Goal: Complete application form

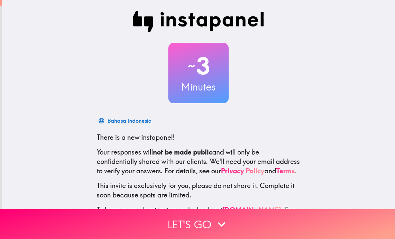
click at [221, 107] on icon "button" at bounding box center [221, 223] width 15 height 15
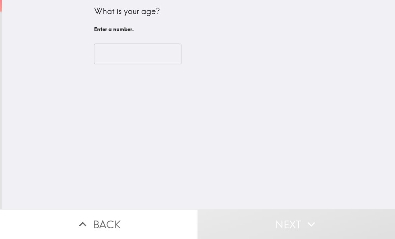
click at [155, 61] on input "number" at bounding box center [137, 54] width 87 height 21
click at [260, 107] on button "Next" at bounding box center [295, 224] width 197 height 30
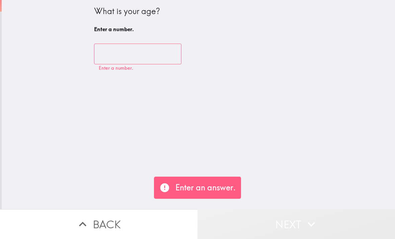
click at [152, 53] on input "number" at bounding box center [137, 54] width 87 height 21
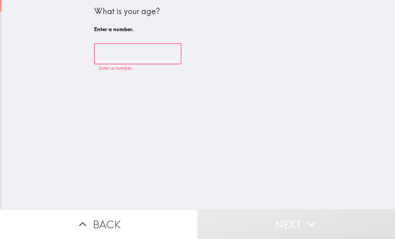
type input "3"
click at [374, 107] on button "Next" at bounding box center [295, 224] width 197 height 30
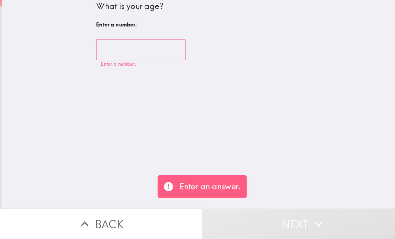
click at [163, 44] on input "number" at bounding box center [137, 54] width 87 height 21
click at [335, 107] on button "Next" at bounding box center [295, 224] width 197 height 30
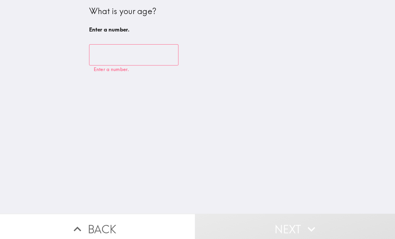
click at [382, 107] on div "What is your age? Enter a number. ​ Enter a number." at bounding box center [198, 104] width 393 height 209
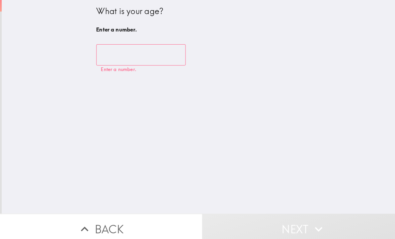
click at [160, 54] on input "number" at bounding box center [137, 54] width 87 height 21
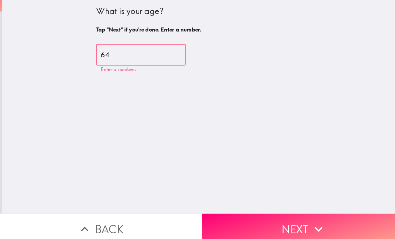
type input "64"
click at [132, 107] on div "What is your age? Tap "Next" if you're done. Enter a number. 64 ​ Enter a numbe…" at bounding box center [198, 104] width 393 height 209
click at [152, 107] on div "What is your age? Tap "Next" if you're done. Enter a number. 64 ​" at bounding box center [198, 104] width 393 height 209
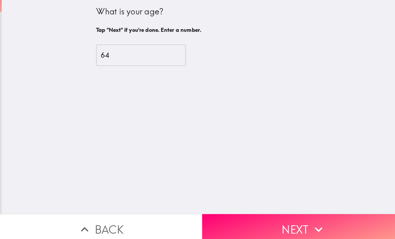
click at [314, 107] on icon "button" at bounding box center [311, 223] width 15 height 15
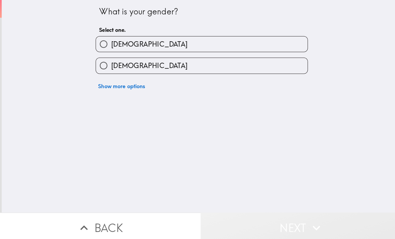
click at [103, 69] on input "[DEMOGRAPHIC_DATA]" at bounding box center [101, 64] width 15 height 15
radio input "true"
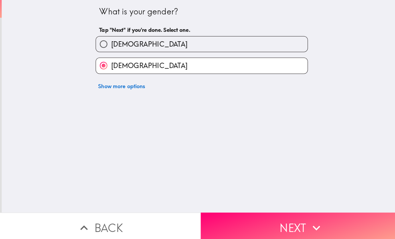
click at [282, 107] on button "Next" at bounding box center [295, 224] width 197 height 30
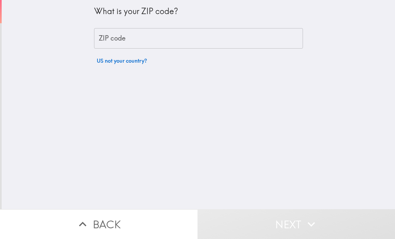
click at [308, 107] on div "What is your ZIP code? ZIP code ZIP code US not your country?" at bounding box center [198, 104] width 393 height 209
click at [189, 26] on div "What is your ZIP code? ZIP code ZIP code US not your country?" at bounding box center [198, 33] width 209 height 67
click at [184, 32] on input "ZIP code" at bounding box center [198, 38] width 209 height 21
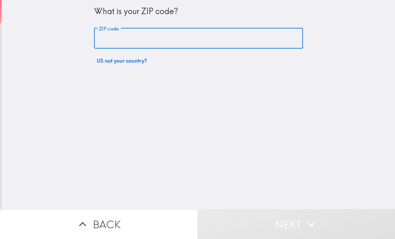
click at [181, 31] on input "ZIP code" at bounding box center [198, 38] width 209 height 21
click at [380, 107] on button "Next" at bounding box center [295, 224] width 197 height 30
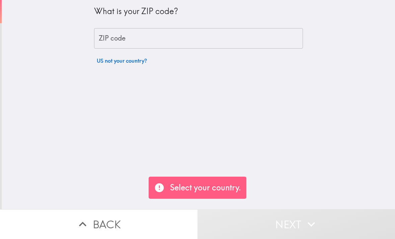
click at [203, 38] on input "ZIP code" at bounding box center [198, 38] width 209 height 21
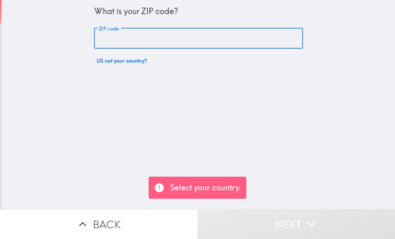
click at [206, 39] on input "ZIP code" at bounding box center [198, 38] width 209 height 21
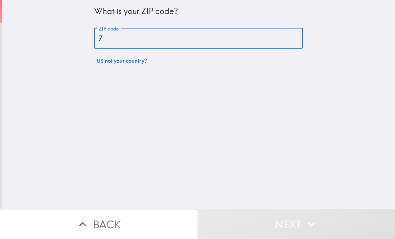
click at [387, 107] on div "What is your ZIP code? ZIP code 7 ZIP code US not your country?" at bounding box center [198, 104] width 393 height 209
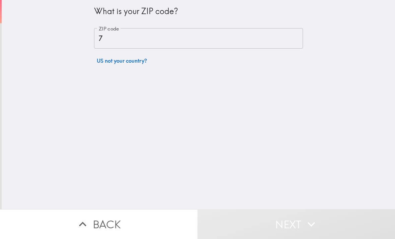
click at [245, 48] on input "7" at bounding box center [198, 38] width 209 height 21
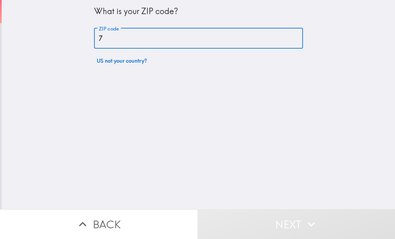
click at [369, 107] on button "Next" at bounding box center [295, 224] width 197 height 30
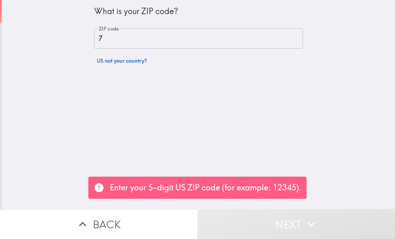
click at [218, 33] on input "7" at bounding box center [198, 38] width 209 height 21
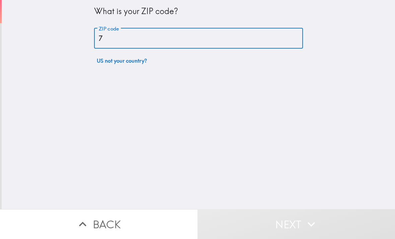
click at [369, 39] on div "What is your ZIP code? ZIP code 7 ZIP code US not your country?" at bounding box center [198, 104] width 393 height 209
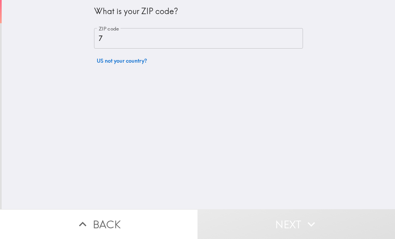
click at [146, 42] on input "7" at bounding box center [198, 38] width 209 height 21
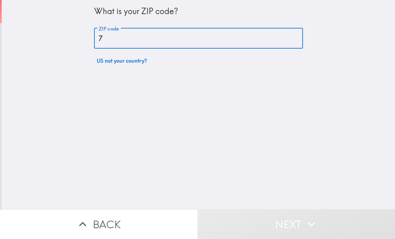
click at [141, 39] on input "7" at bounding box center [198, 38] width 209 height 21
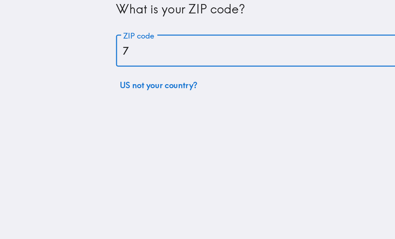
click at [226, 62] on div "What is your ZIP code? ZIP code 7 ZIP code US not your country?" at bounding box center [198, 104] width 393 height 209
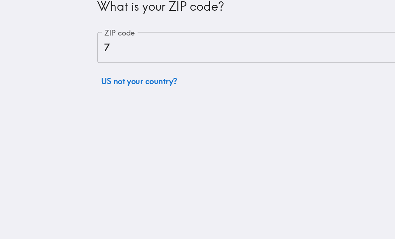
click at [221, 107] on div "What is your ZIP code? ZIP code 7 ZIP code US not your country?" at bounding box center [198, 104] width 393 height 209
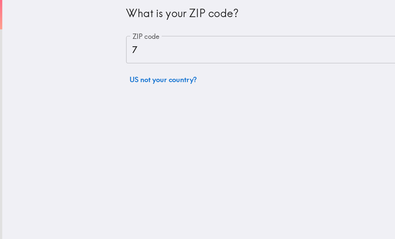
click at [170, 37] on input "7" at bounding box center [198, 38] width 209 height 21
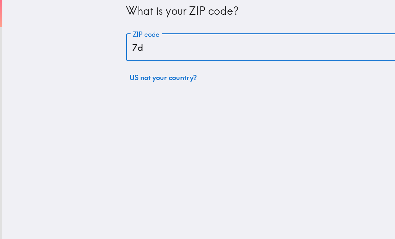
click at [268, 68] on div "What is your ZIP code? ZIP code 7d ZIP code US not your country?" at bounding box center [198, 104] width 393 height 209
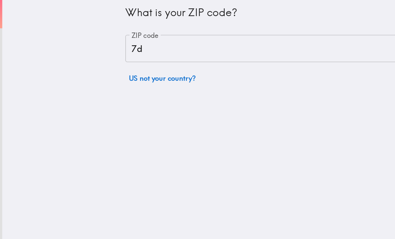
click at [177, 43] on input "7d" at bounding box center [198, 38] width 209 height 21
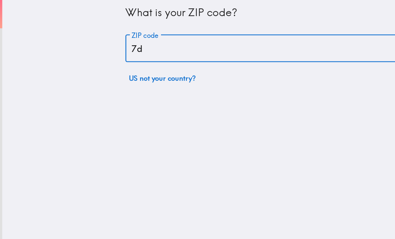
click at [177, 43] on input "7d" at bounding box center [198, 38] width 209 height 21
click at [246, 107] on div "What is your ZIP code? ZIP code 7d ZIP code US not your country?" at bounding box center [198, 104] width 393 height 209
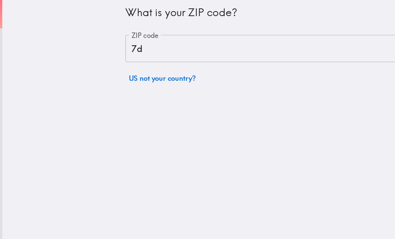
click at [189, 40] on input "7d" at bounding box center [198, 38] width 209 height 21
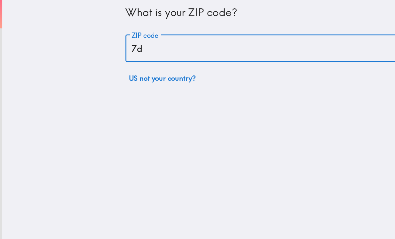
click at [189, 40] on input "7d" at bounding box center [198, 38] width 209 height 21
type input "7"
click at [271, 28] on input "ZIP code" at bounding box center [198, 38] width 209 height 21
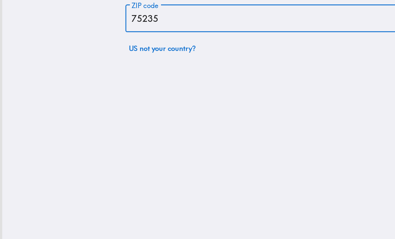
type input "75235"
click at [127, 70] on div "What is your ZIP code? ZIP code 75235 ZIP code US not your country?" at bounding box center [198, 104] width 393 height 209
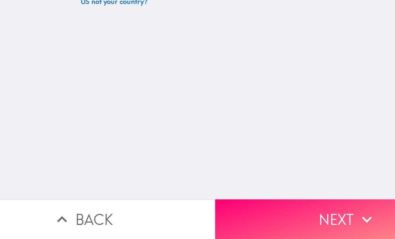
click at [203, 107] on button "Next" at bounding box center [295, 224] width 197 height 30
